Goal: Task Accomplishment & Management: Manage account settings

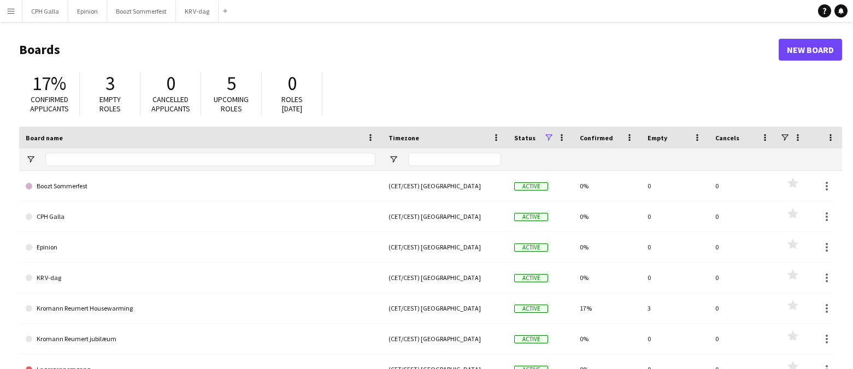
click at [17, 15] on button "Menu" at bounding box center [11, 11] width 22 height 22
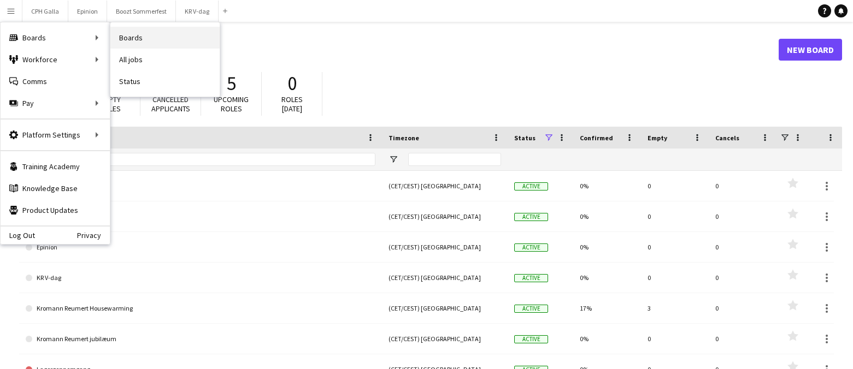
click at [142, 32] on link "Boards" at bounding box center [164, 38] width 109 height 22
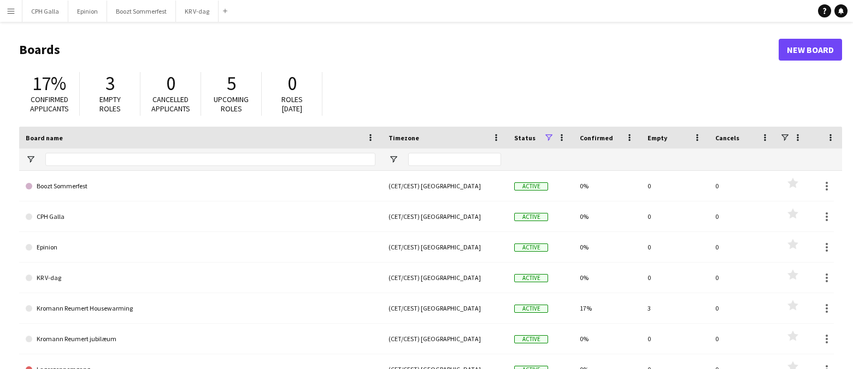
click at [801, 34] on header "Boards New Board" at bounding box center [430, 50] width 823 height 34
click at [806, 46] on link "New Board" at bounding box center [809, 50] width 63 height 22
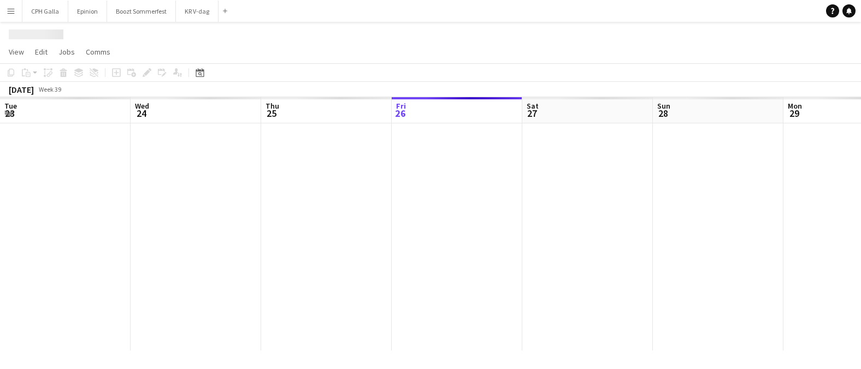
scroll to position [0, 261]
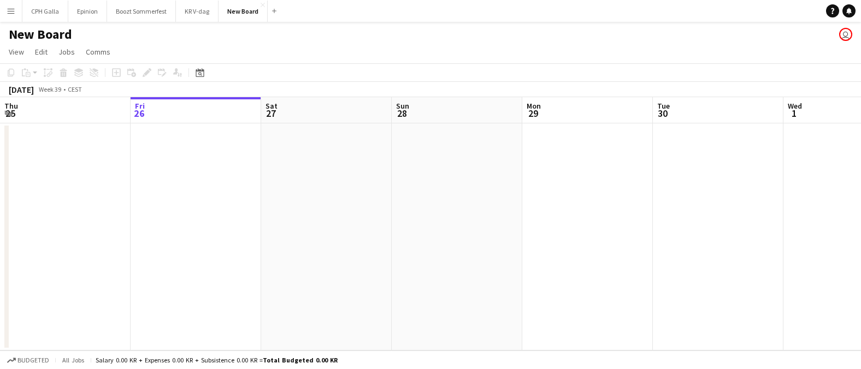
click at [52, 32] on h1 "New Board" at bounding box center [40, 34] width 63 height 16
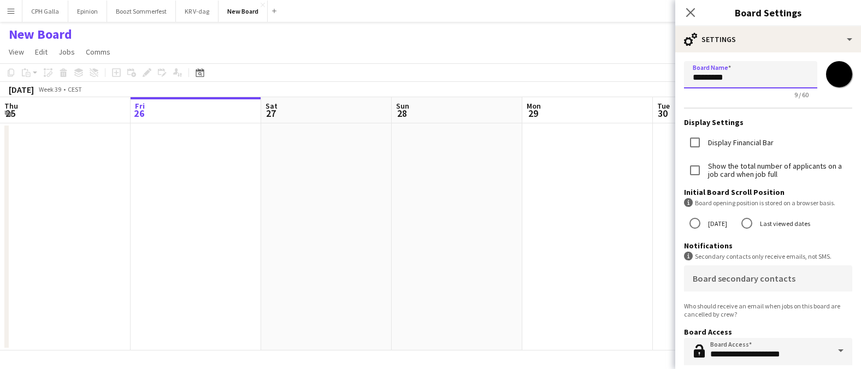
click at [752, 80] on input "*********" at bounding box center [750, 74] width 133 height 27
type input "*"
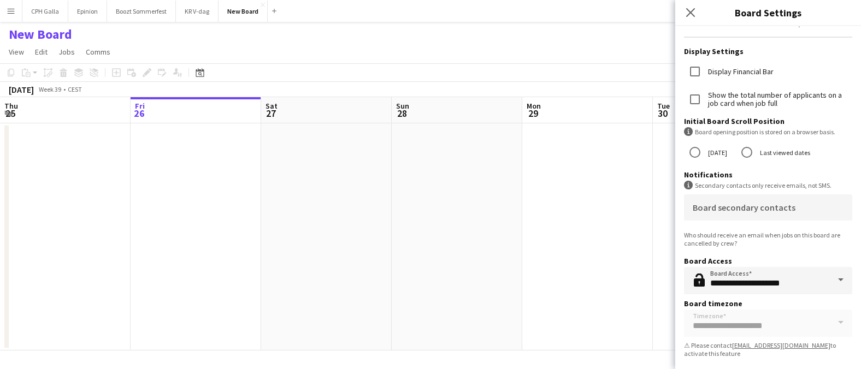
scroll to position [73, 0]
type input "**********"
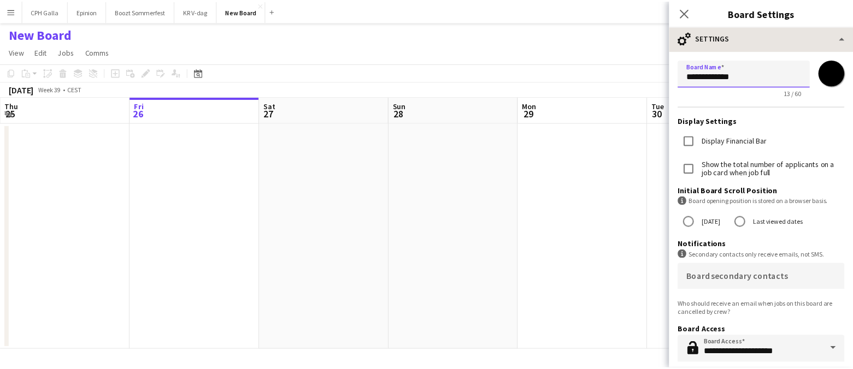
scroll to position [0, 0]
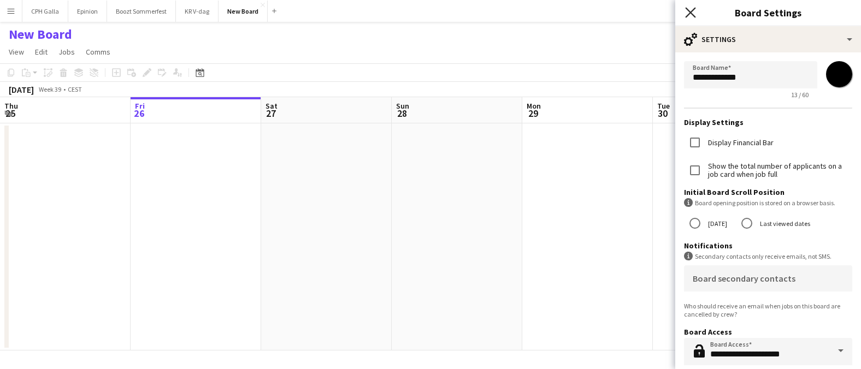
click at [693, 13] on icon "Close pop-in" at bounding box center [690, 12] width 10 height 10
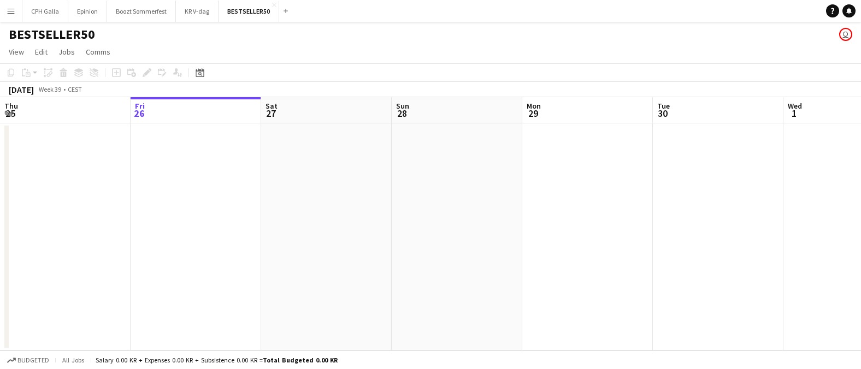
click at [12, 9] on app-icon "Menu" at bounding box center [11, 11] width 9 height 9
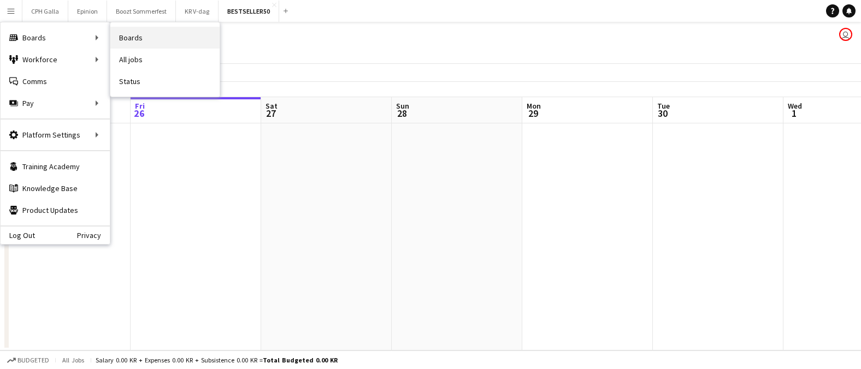
click at [138, 34] on link "Boards" at bounding box center [164, 38] width 109 height 22
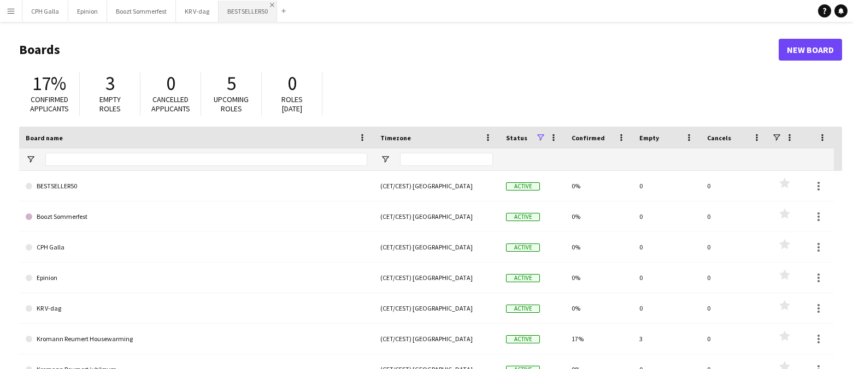
click at [270, 3] on app-icon "Close" at bounding box center [272, 5] width 4 height 4
click at [211, 5] on app-icon "Close" at bounding box center [213, 5] width 4 height 4
click at [170, 6] on app-icon "Close" at bounding box center [171, 5] width 4 height 4
click at [101, 5] on app-icon "Close" at bounding box center [102, 5] width 4 height 4
click at [63, 3] on app-icon "Close" at bounding box center [63, 5] width 4 height 4
